Goal: Book appointment/travel/reservation

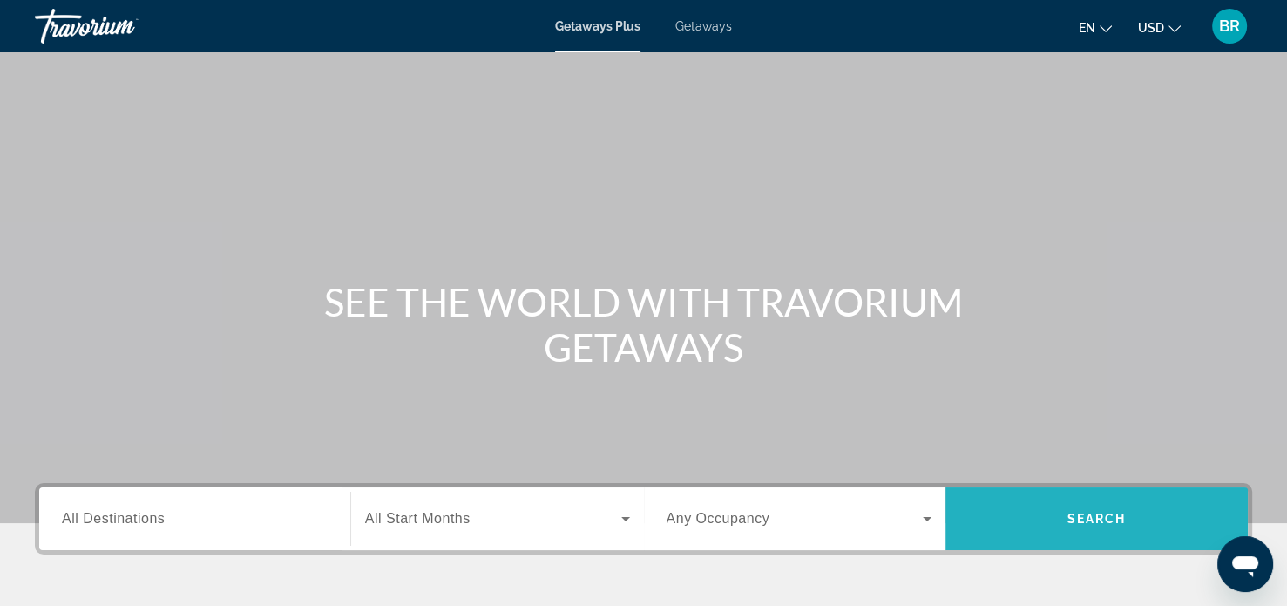
click at [1100, 518] on span "Search" at bounding box center [1096, 518] width 59 height 14
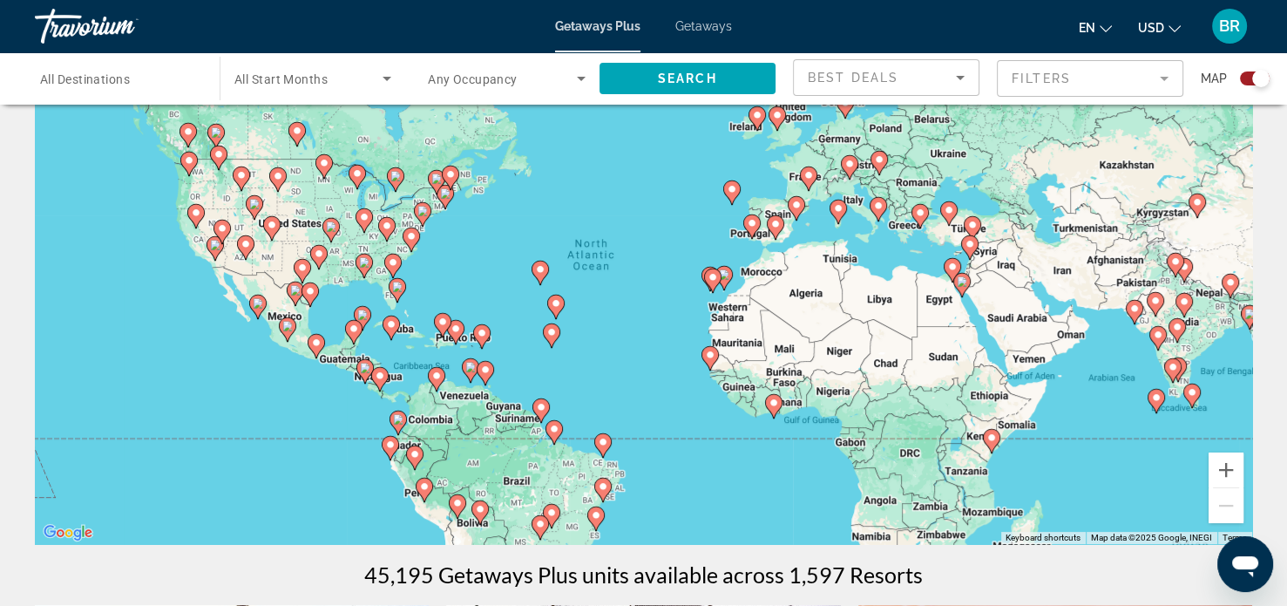
scroll to position [92, 0]
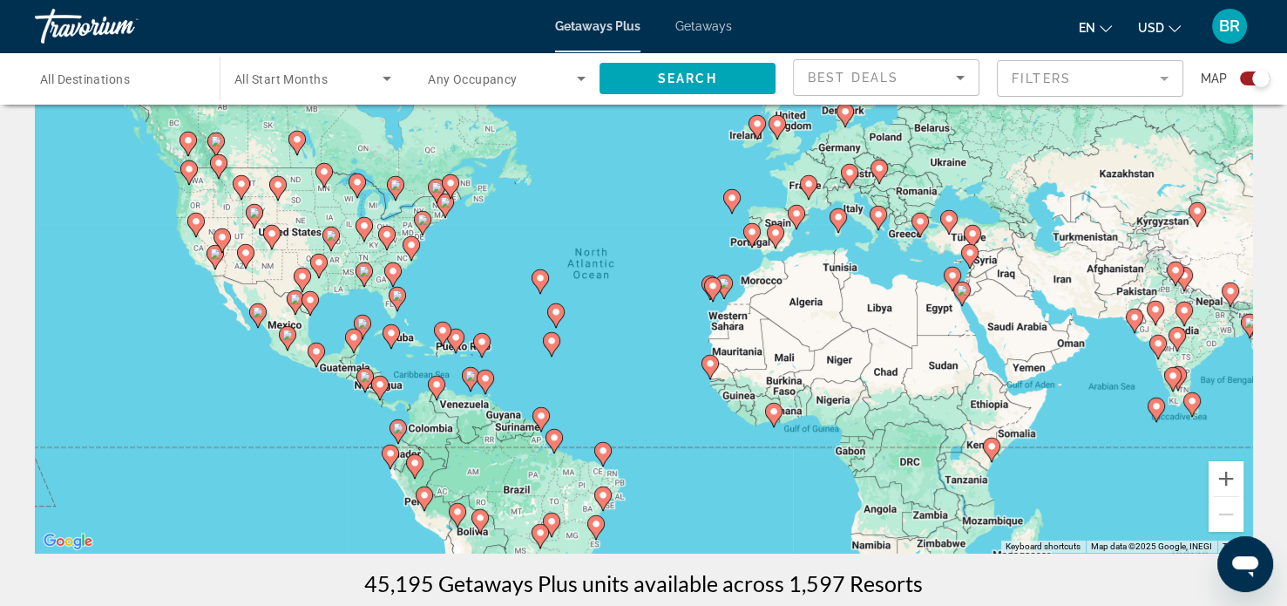
click at [390, 336] on image "Main content" at bounding box center [391, 333] width 10 height 10
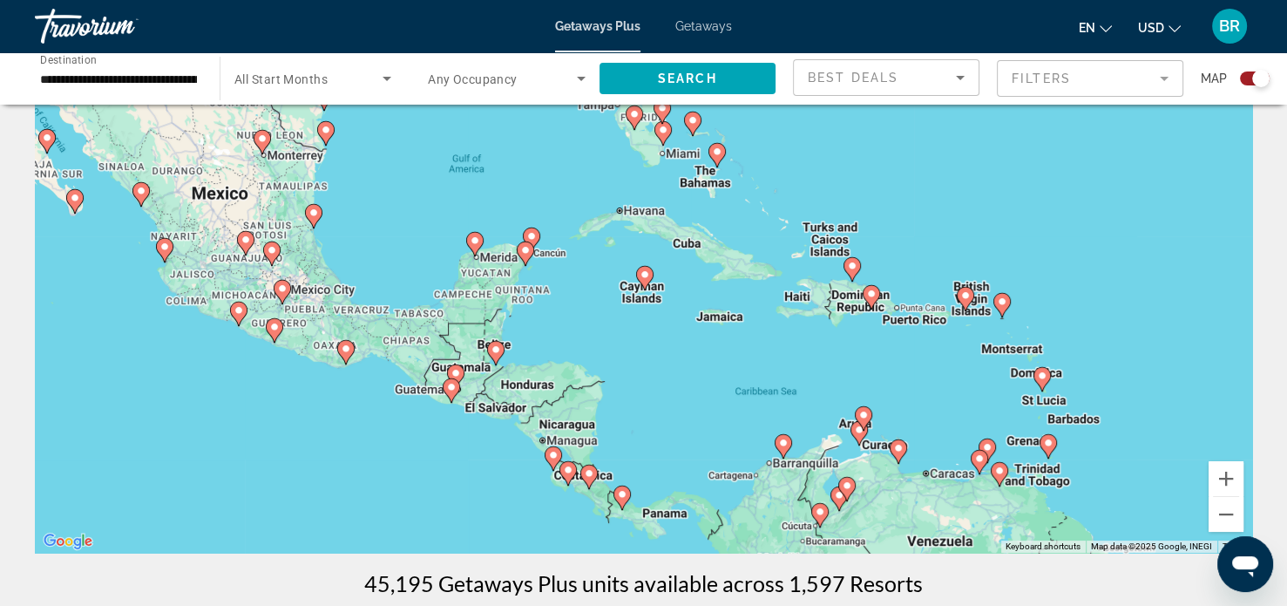
click at [716, 152] on image "Main content" at bounding box center [717, 151] width 10 height 10
type input "**********"
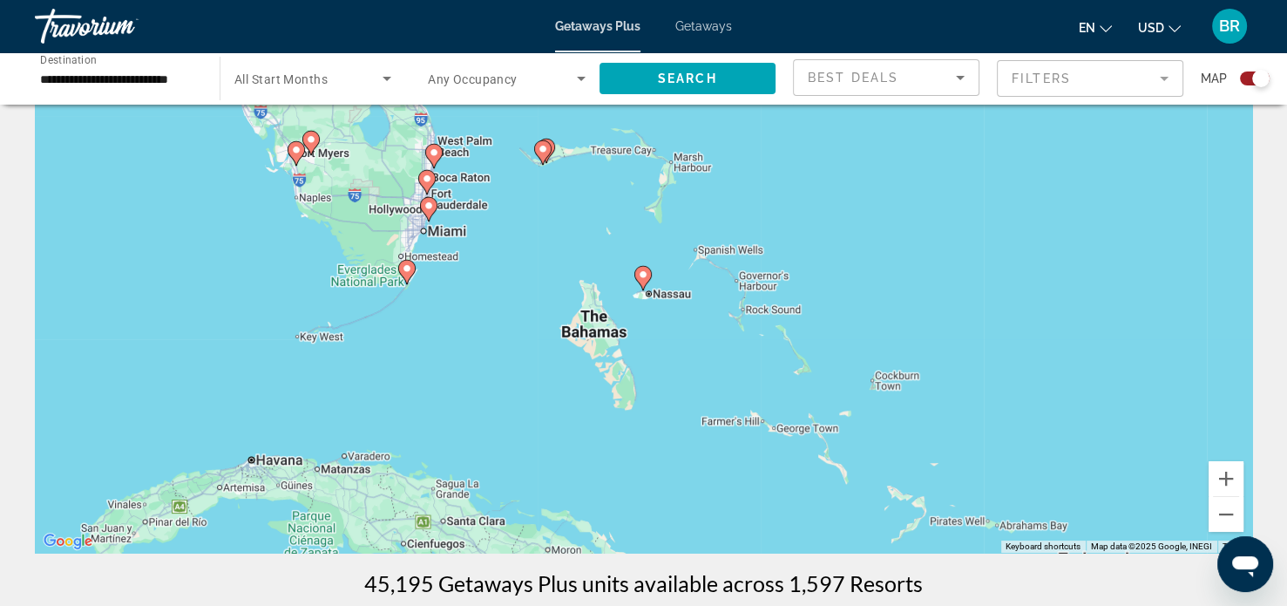
click at [644, 281] on icon "Main content" at bounding box center [642, 278] width 16 height 23
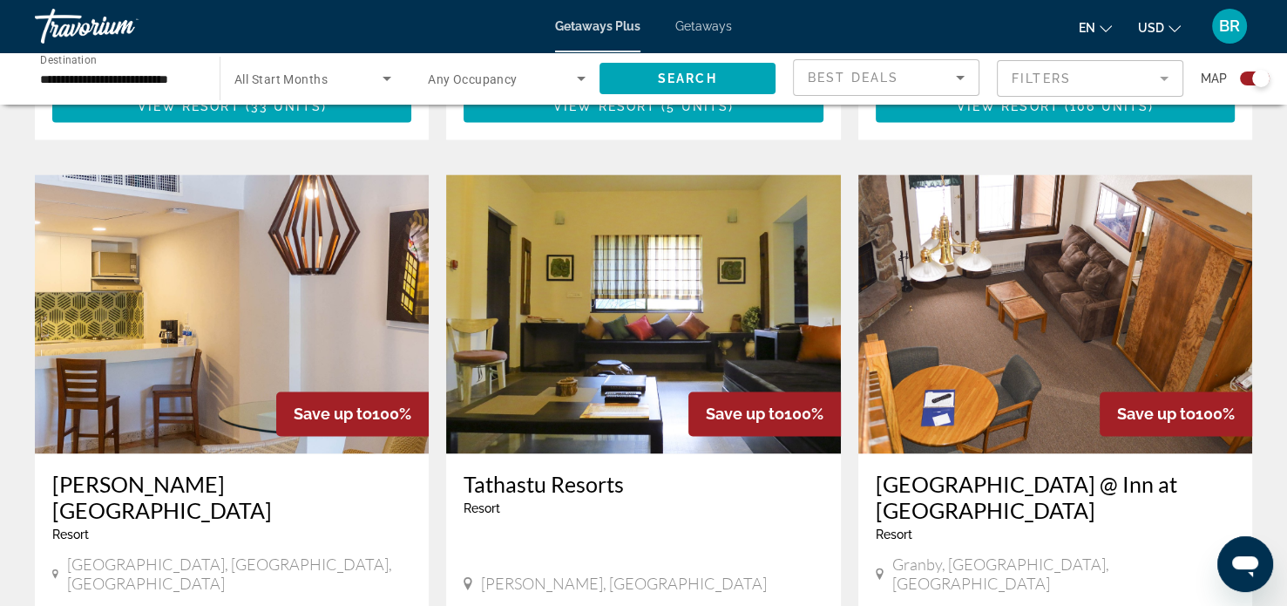
scroll to position [2427, 0]
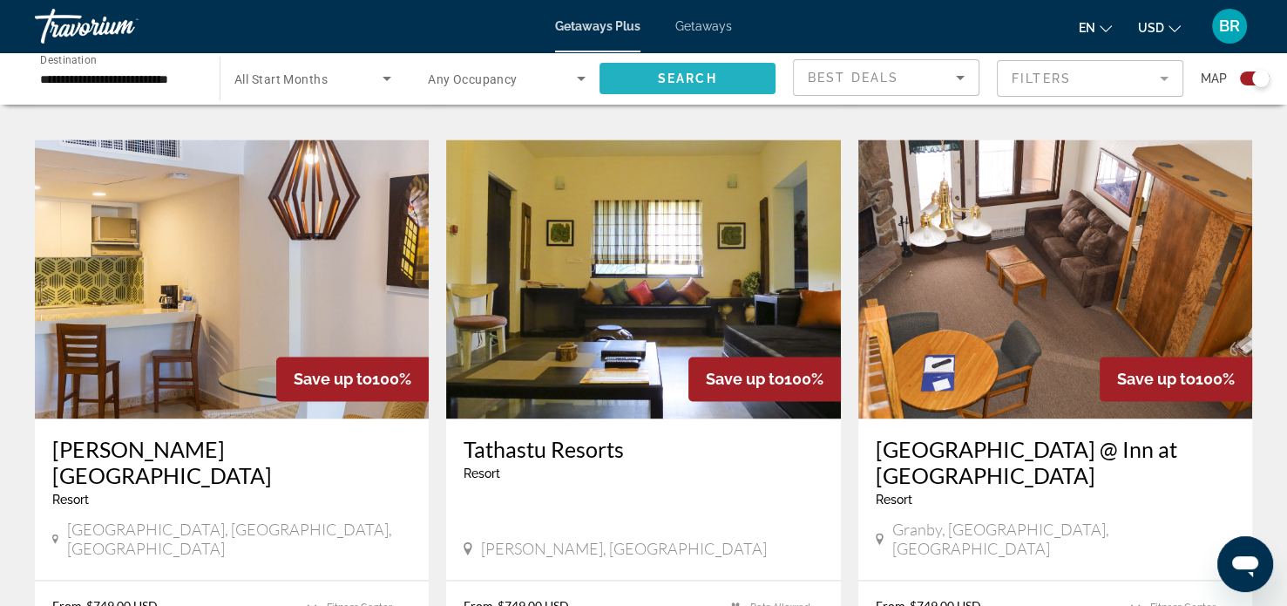
click at [680, 79] on span "Search" at bounding box center [687, 78] width 59 height 14
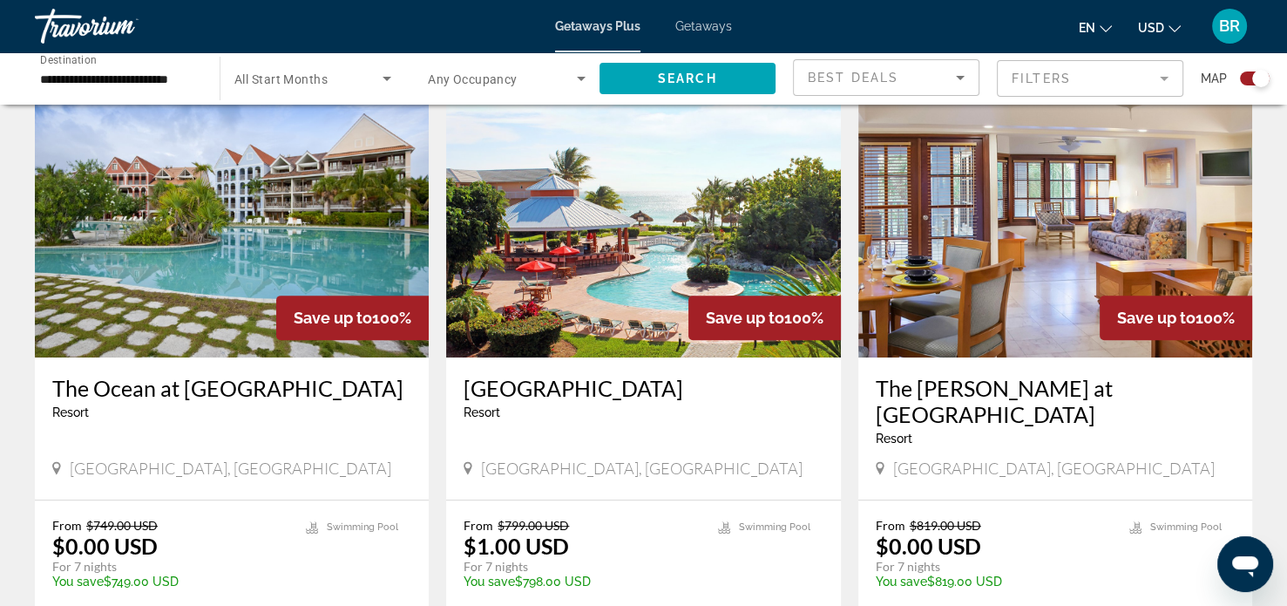
scroll to position [592, 0]
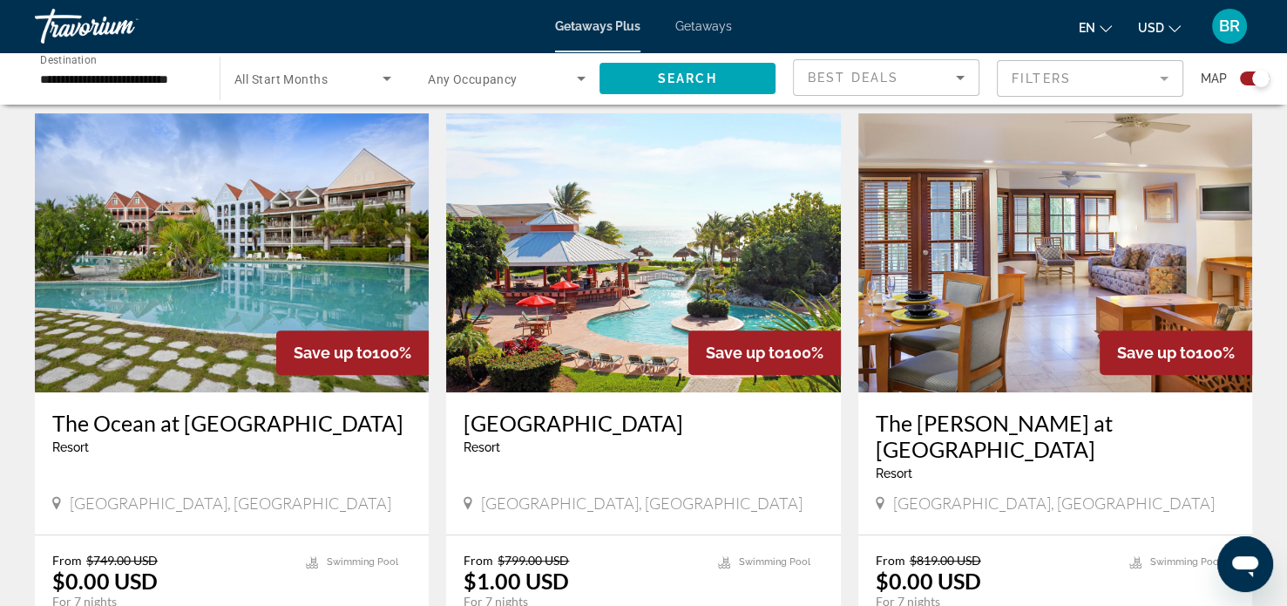
click at [251, 257] on img "Main content" at bounding box center [232, 252] width 394 height 279
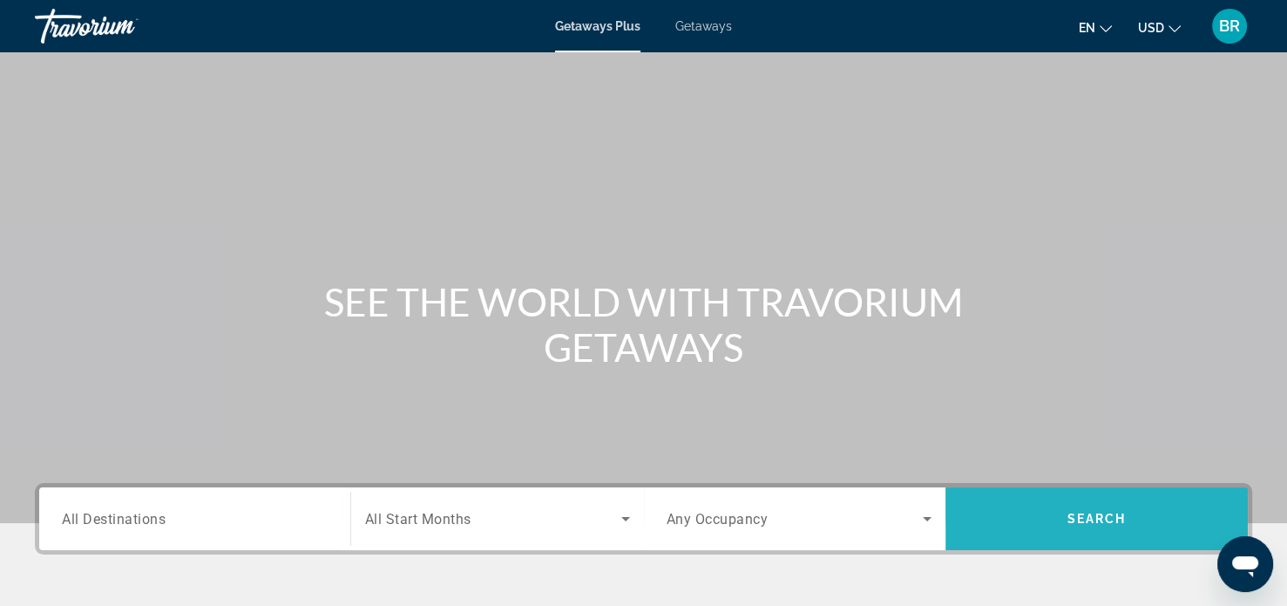
click at [1089, 522] on span "Search" at bounding box center [1096, 518] width 59 height 14
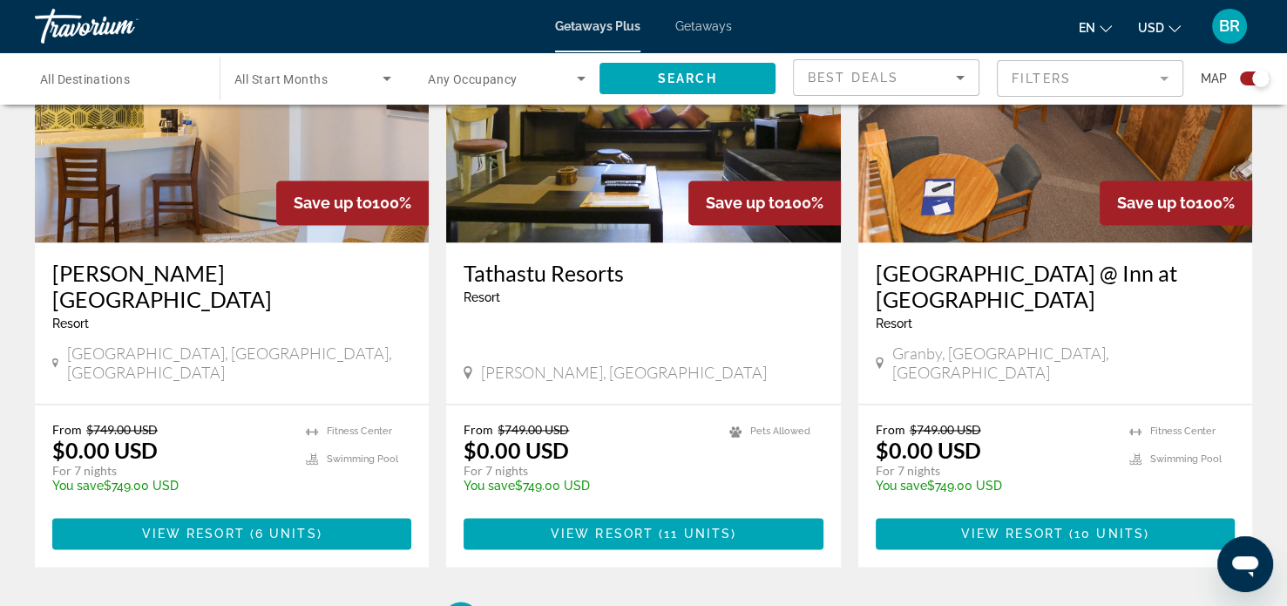
scroll to position [2614, 0]
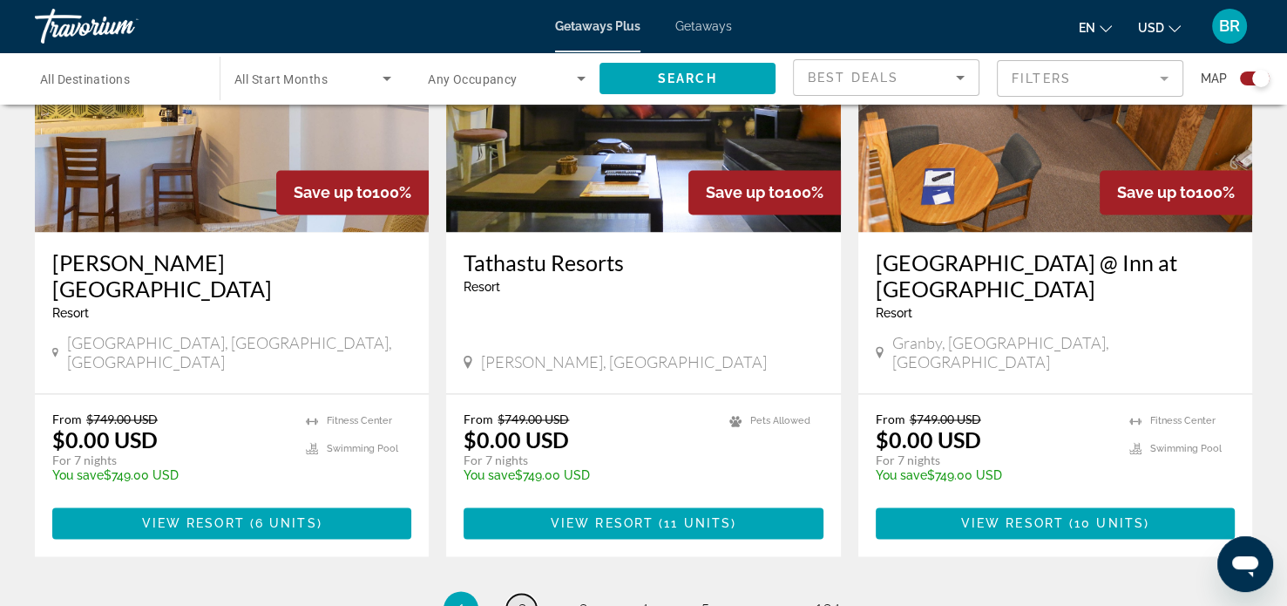
click at [524, 599] on span "2" at bounding box center [522, 608] width 9 height 19
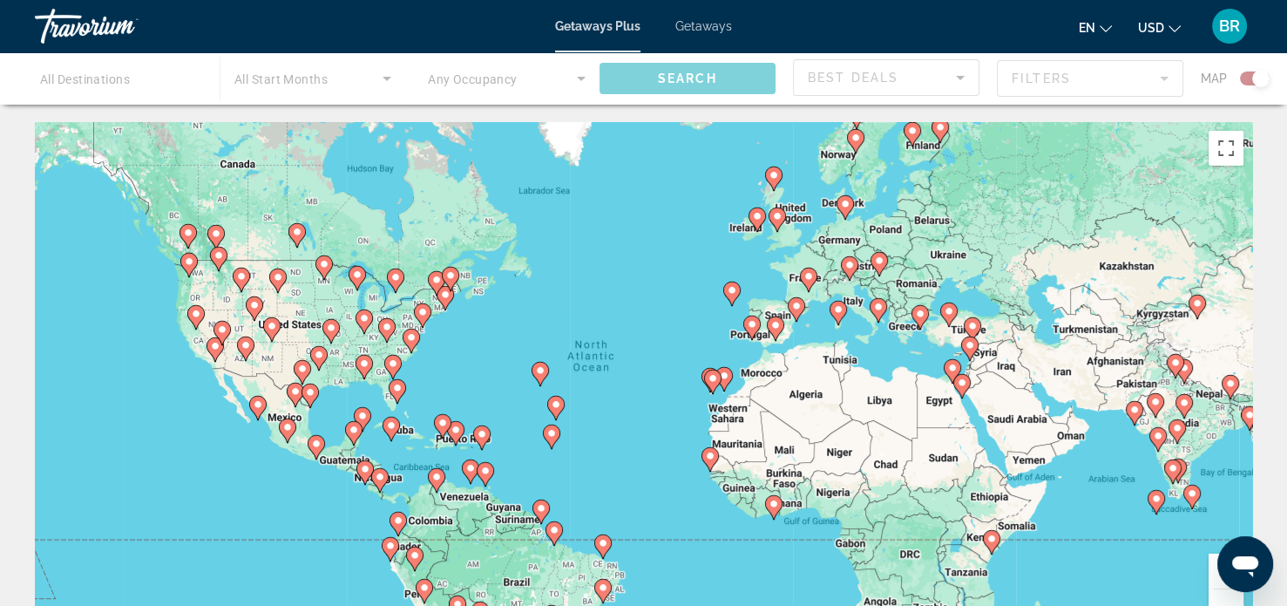
click at [527, 515] on div "To activate drag with keyboard, press Alt + Enter. Once in keyboard drag state,…" at bounding box center [643, 383] width 1217 height 523
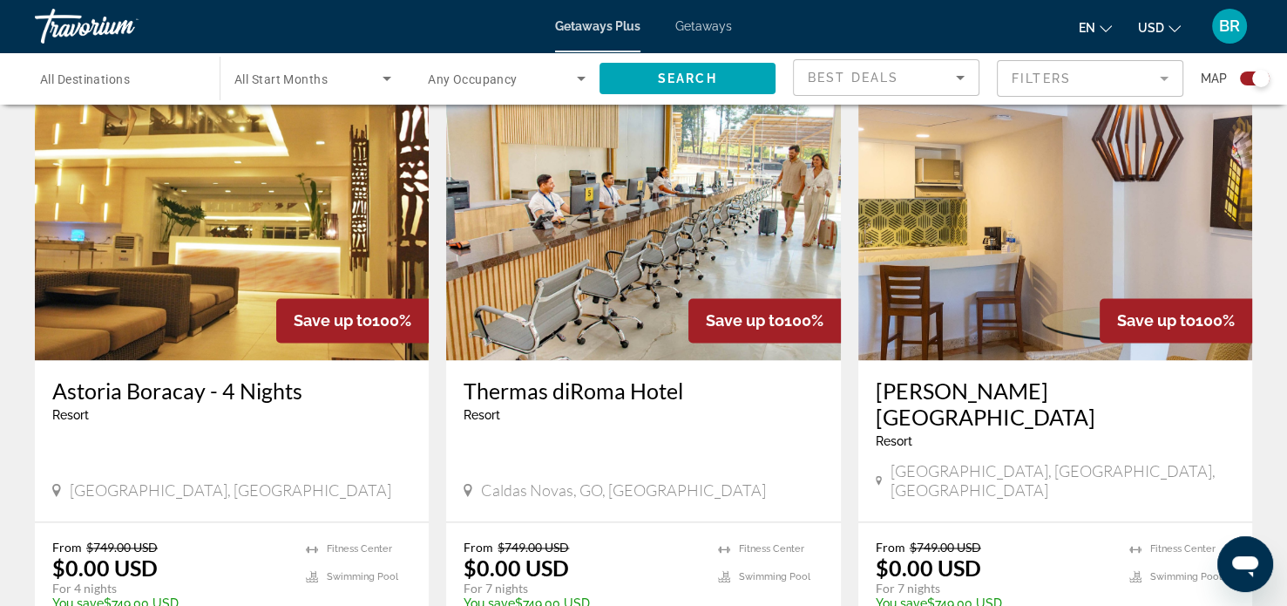
scroll to position [2521, 0]
